Goal: Transaction & Acquisition: Purchase product/service

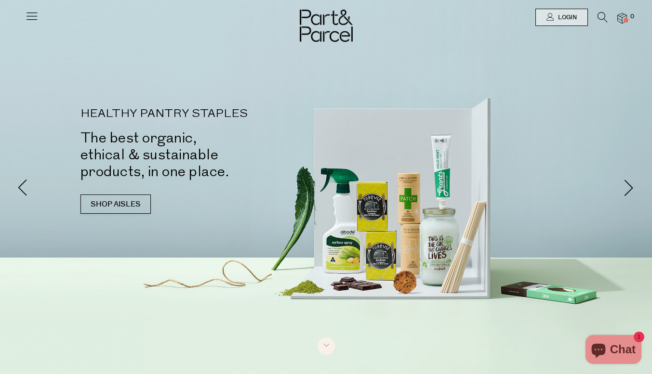
click at [31, 16] on icon at bounding box center [31, 15] width 13 height 13
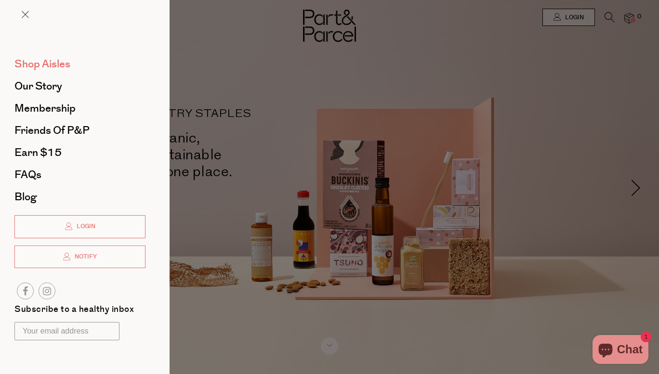
click at [52, 65] on span "Shop Aisles" at bounding box center [42, 63] width 56 height 15
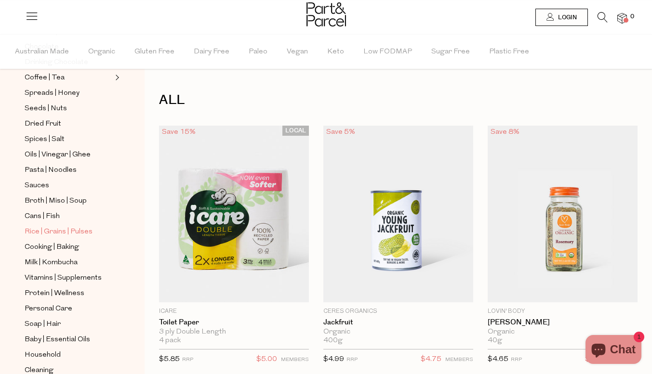
scroll to position [266, 0]
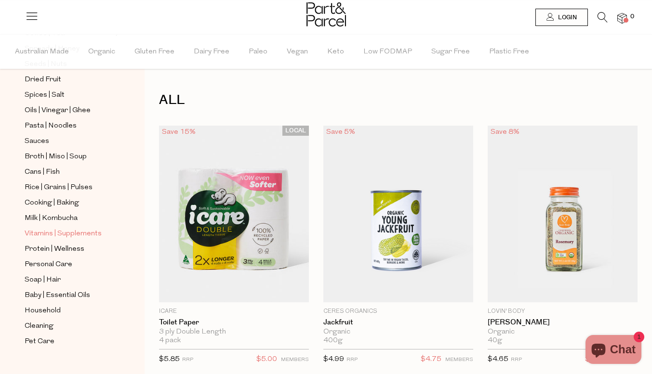
click at [80, 228] on span "Vitamins | Supplements" at bounding box center [63, 234] width 77 height 12
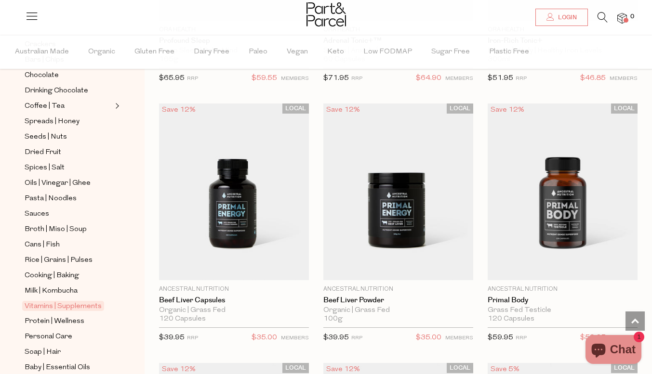
scroll to position [2619, 0]
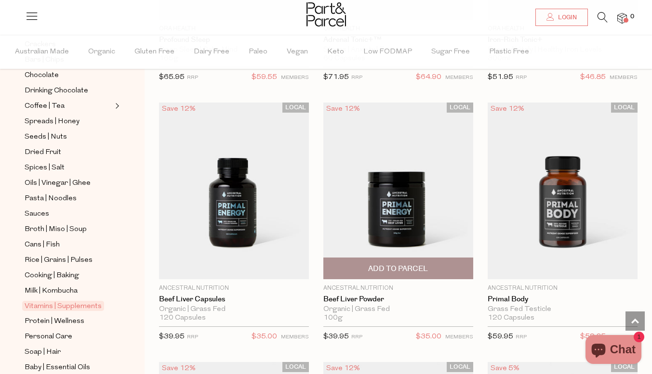
click at [386, 186] on img at bounding box center [398, 191] width 150 height 177
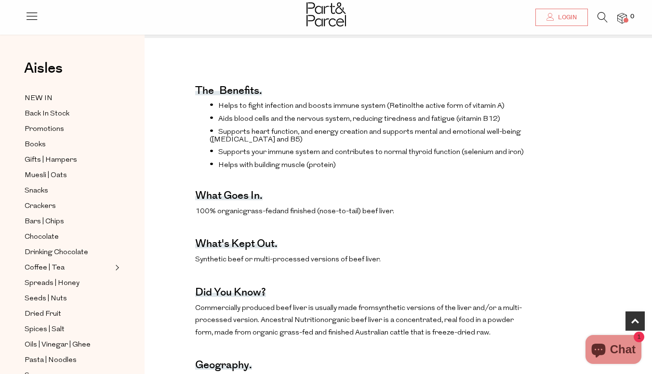
scroll to position [330, 0]
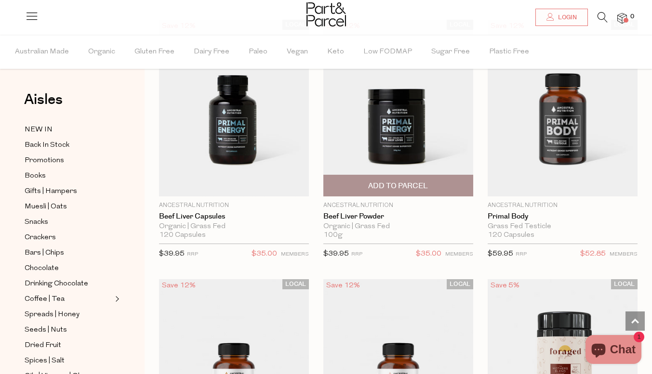
scroll to position [2745, 0]
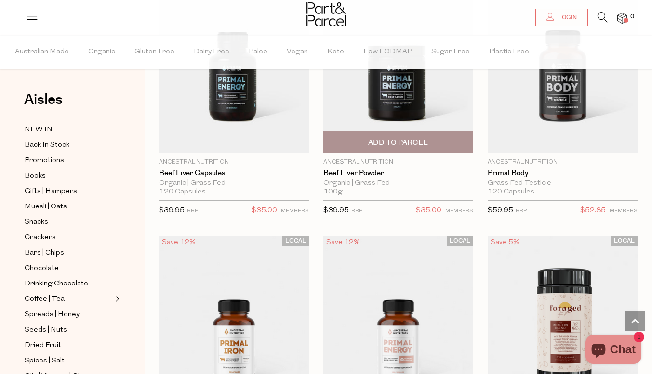
click at [369, 102] on img at bounding box center [398, 64] width 150 height 177
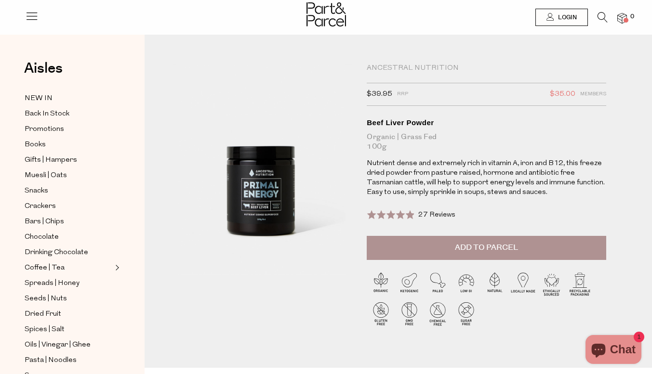
click at [605, 14] on icon at bounding box center [602, 17] width 10 height 11
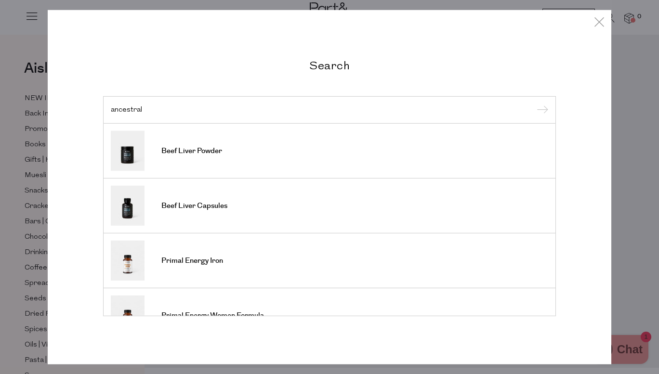
type input "ancestral"
click at [534, 103] on input "submit" at bounding box center [541, 110] width 14 height 14
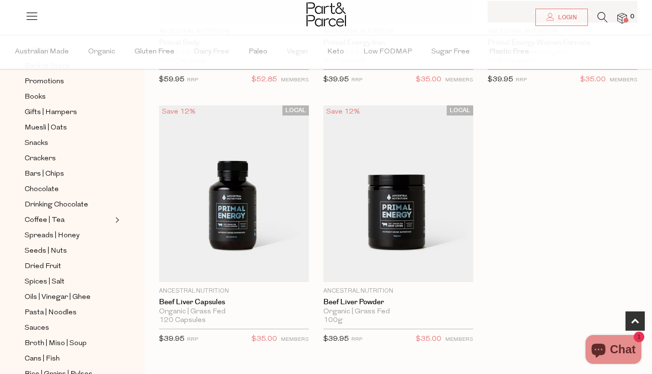
scroll to position [346, 0]
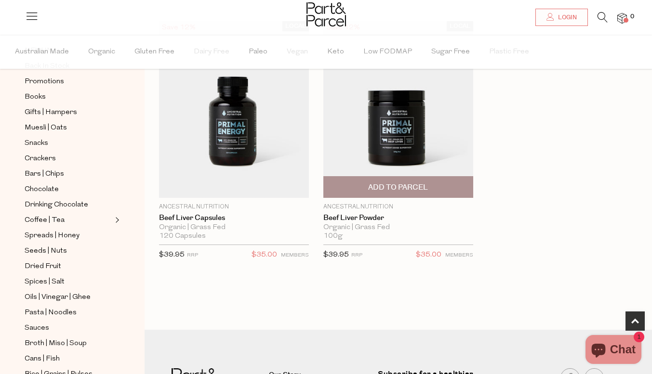
click at [389, 139] on img at bounding box center [398, 109] width 150 height 177
